Goal: Navigation & Orientation: Find specific page/section

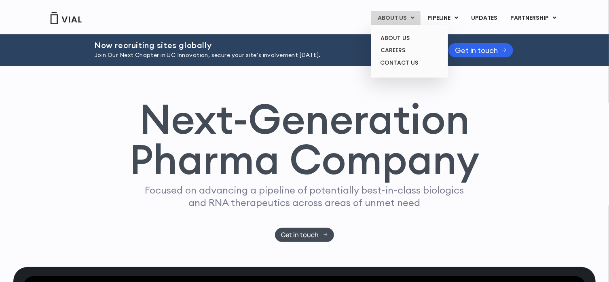
click at [394, 19] on link "ABOUT US" at bounding box center [395, 18] width 49 height 14
click at [392, 42] on link "ABOUT US" at bounding box center [409, 38] width 71 height 13
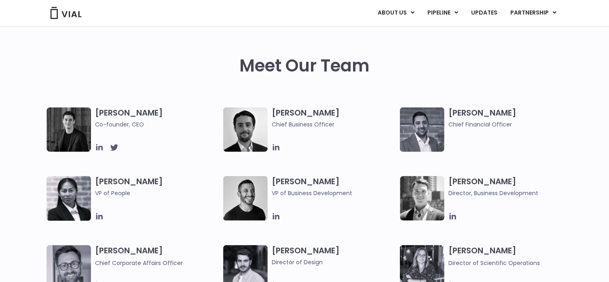
scroll to position [364, 0]
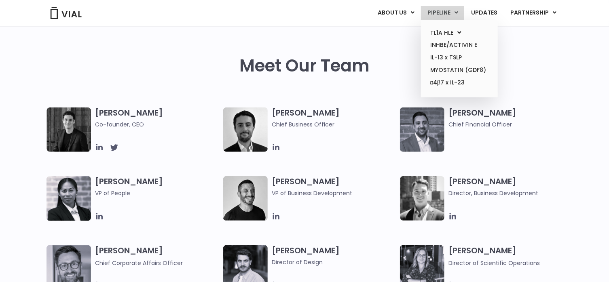
click at [436, 13] on link "PIPELINE" at bounding box center [442, 13] width 43 height 14
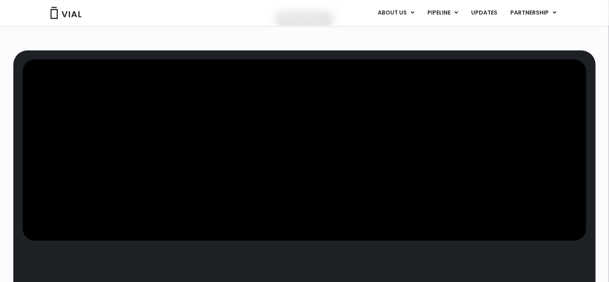
scroll to position [146, 0]
